Goal: Navigation & Orientation: Understand site structure

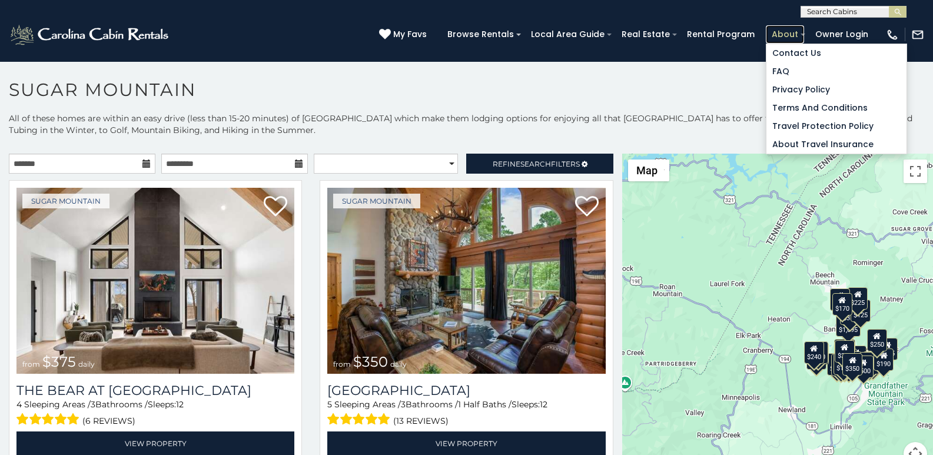
click at [787, 30] on link "About" at bounding box center [785, 34] width 38 height 18
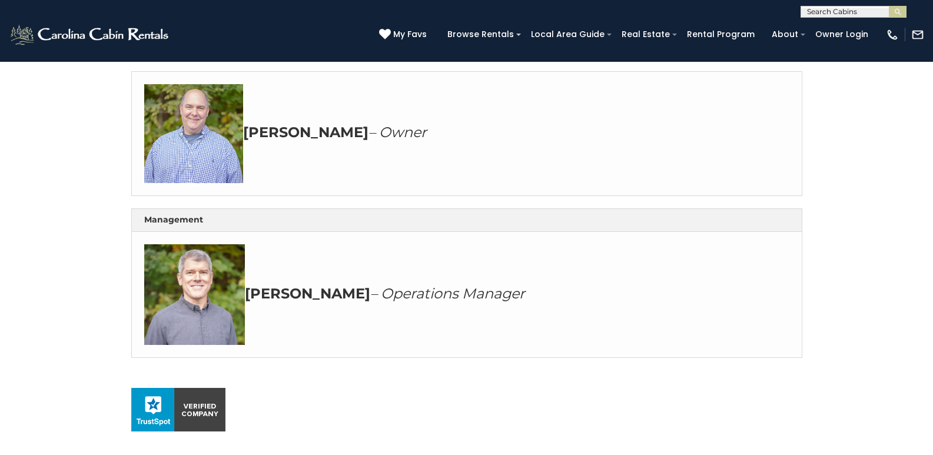
scroll to position [788, 0]
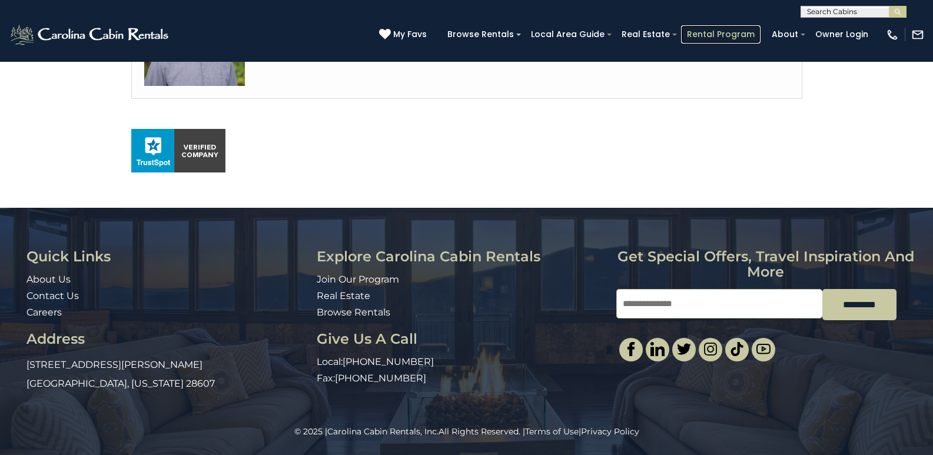
click at [720, 28] on link "Rental Program" at bounding box center [720, 34] width 79 height 18
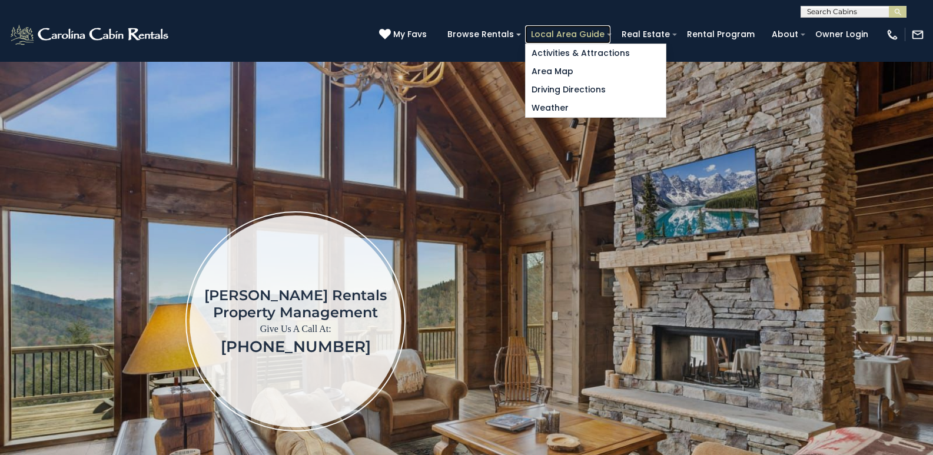
click at [597, 28] on link "Local Area Guide" at bounding box center [567, 34] width 85 height 18
